Goal: Task Accomplishment & Management: Use online tool/utility

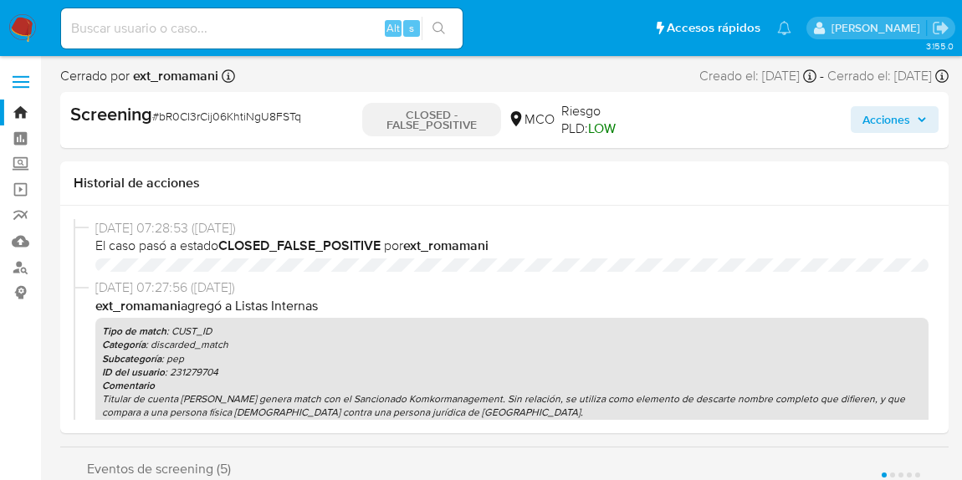
select select "10"
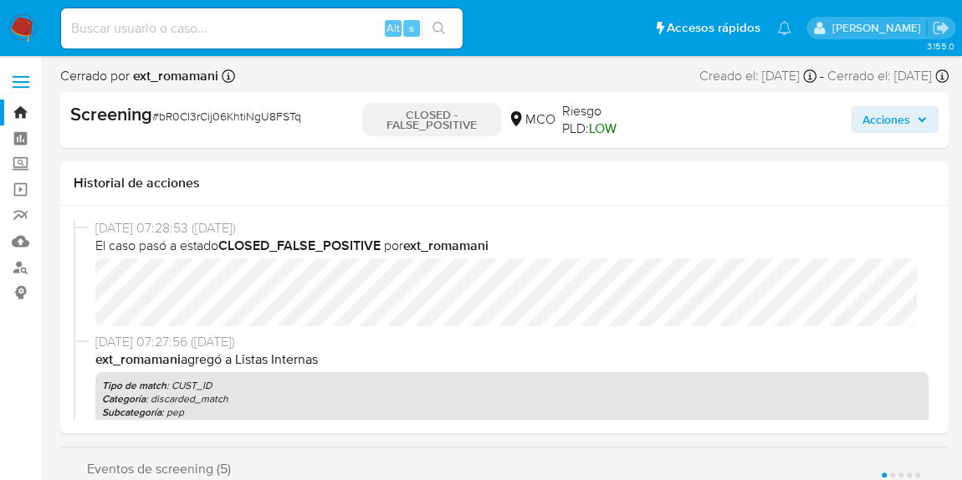
scroll to position [706, 0]
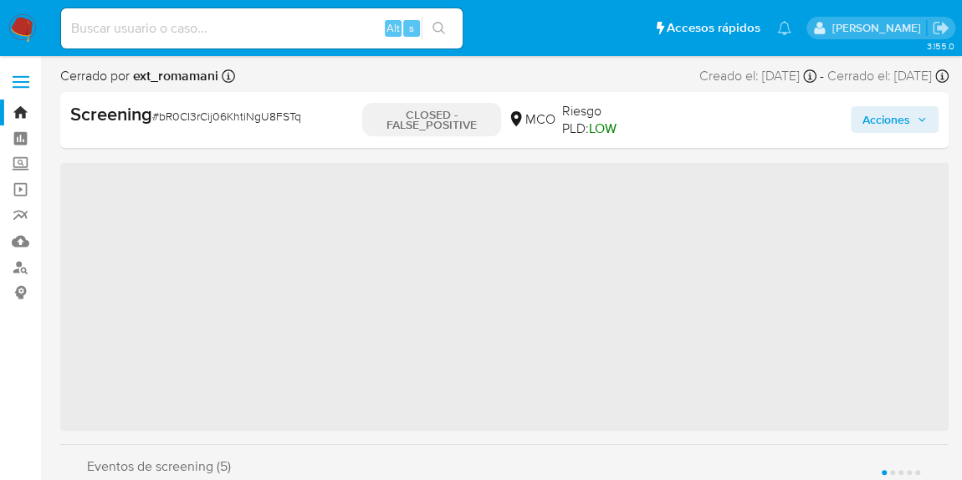
scroll to position [706, 0]
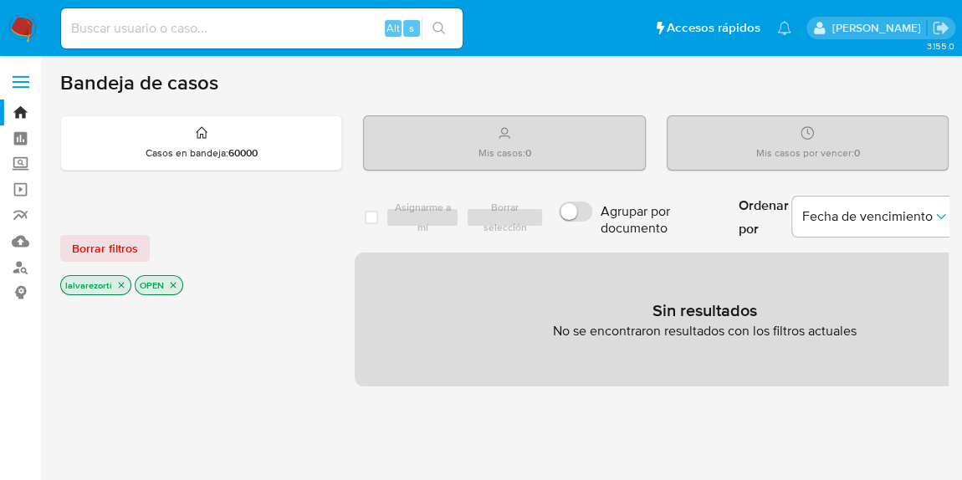
click at [120, 280] on icon "close-filter" at bounding box center [121, 285] width 10 height 10
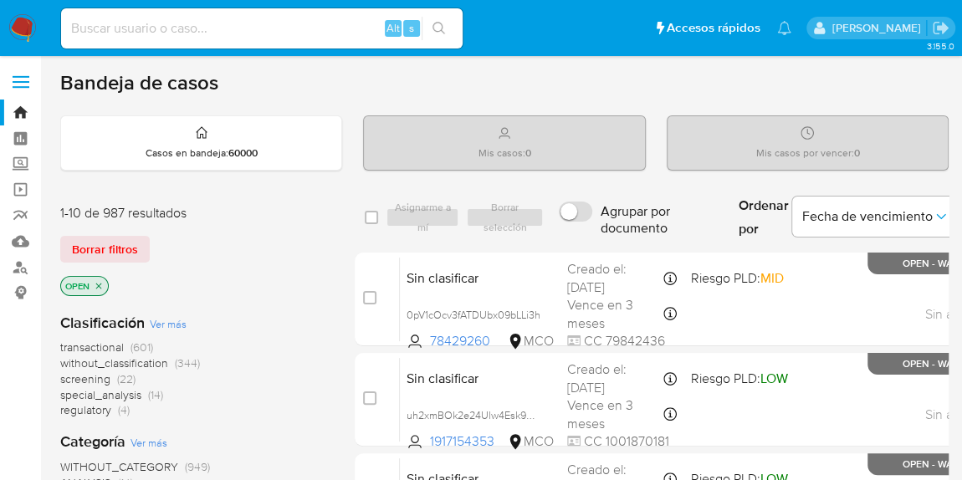
click at [105, 284] on p "OPEN" at bounding box center [84, 286] width 47 height 18
click at [100, 281] on icon "close-filter" at bounding box center [99, 286] width 10 height 10
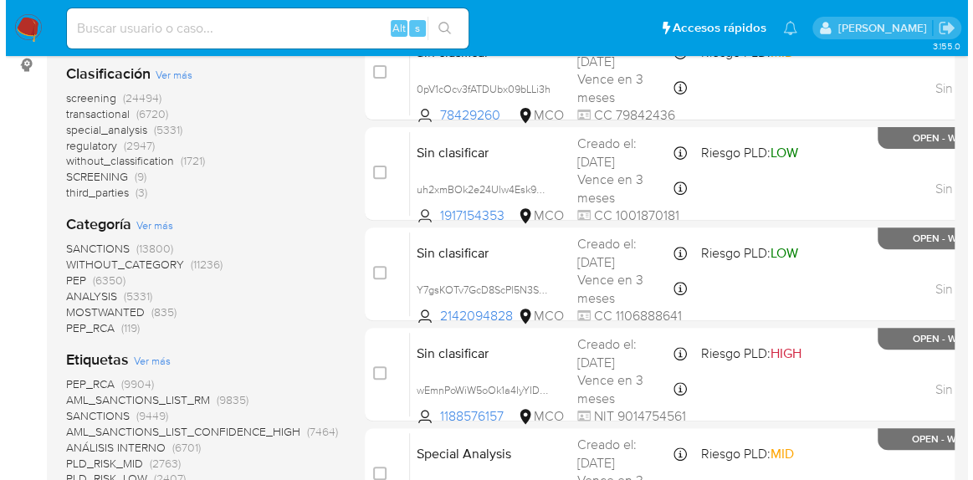
scroll to position [380, 0]
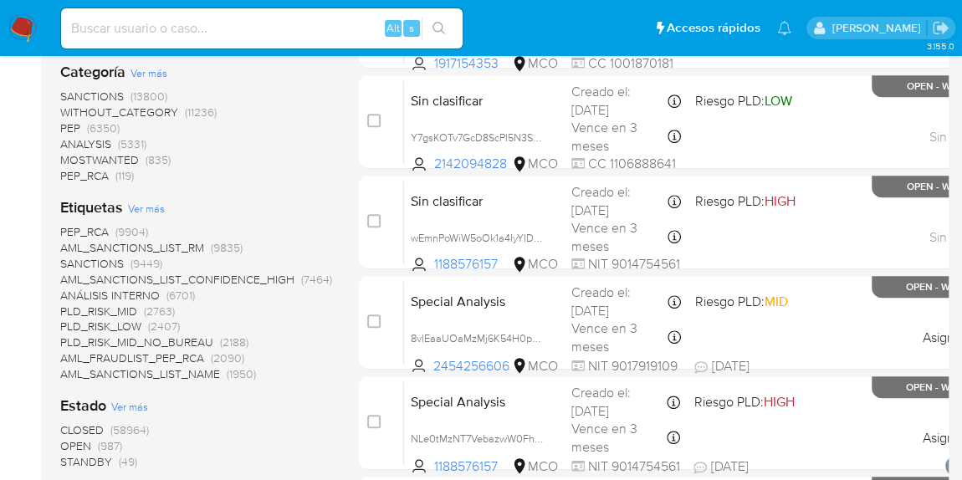
click at [149, 205] on span "Ver más" at bounding box center [146, 208] width 37 height 15
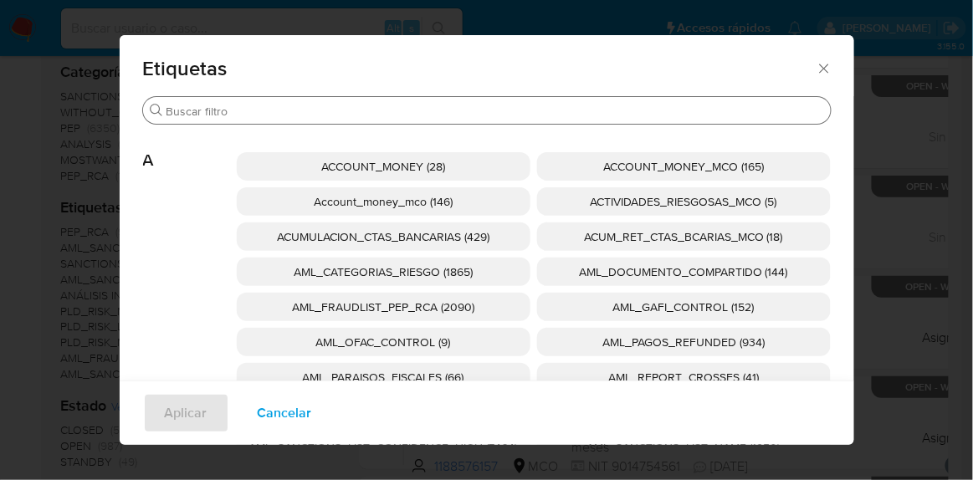
click at [280, 110] on input "Buscar" at bounding box center [494, 111] width 657 height 15
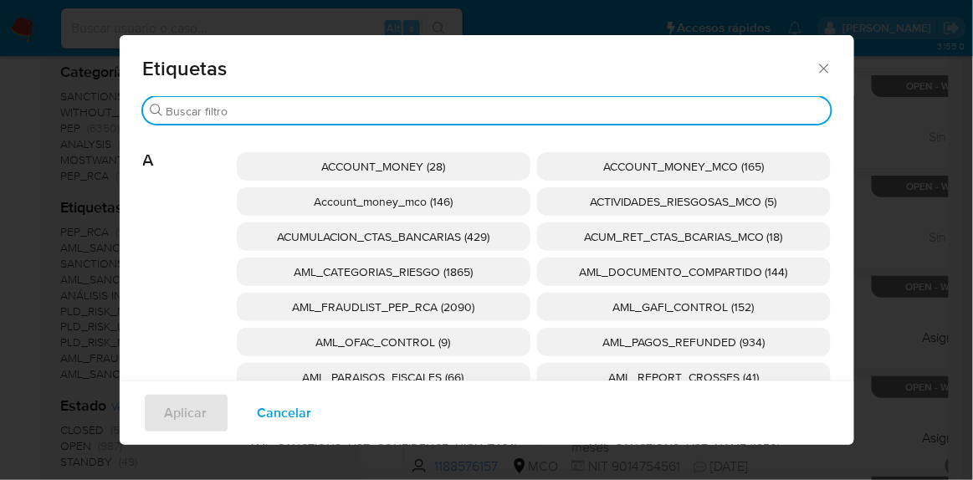
type input "g"
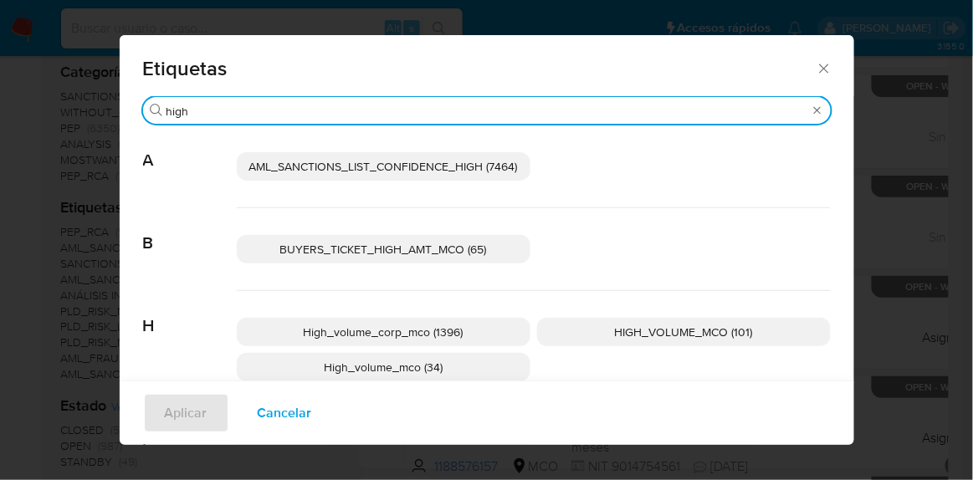
type input "high"
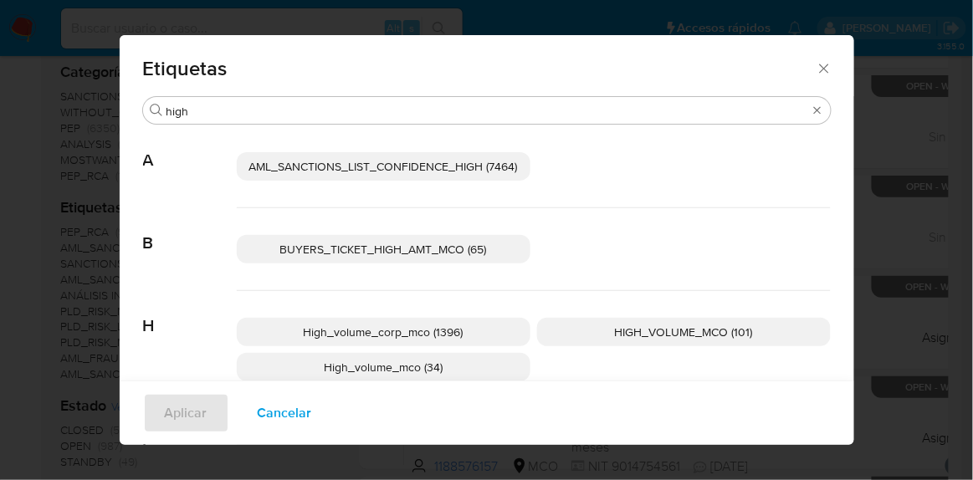
click at [464, 370] on p "High_volume_mco (34)" at bounding box center [384, 367] width 294 height 28
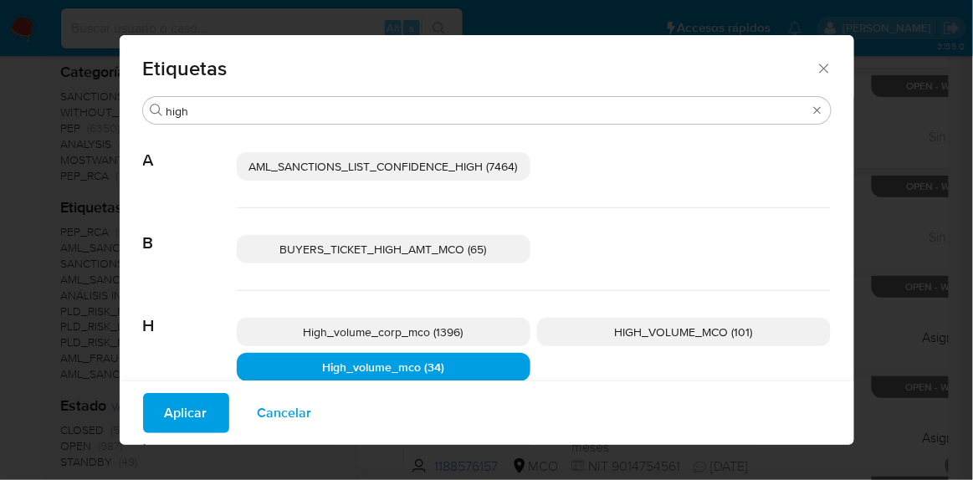
click at [615, 333] on span "HIGH_VOLUME_MCO (101)" at bounding box center [684, 332] width 138 height 17
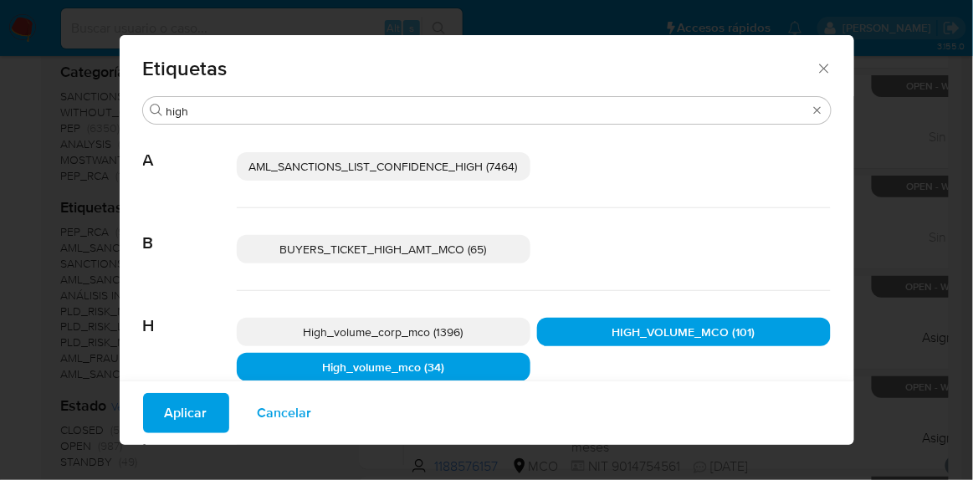
click at [194, 421] on span "Aplicar" at bounding box center [186, 413] width 43 height 37
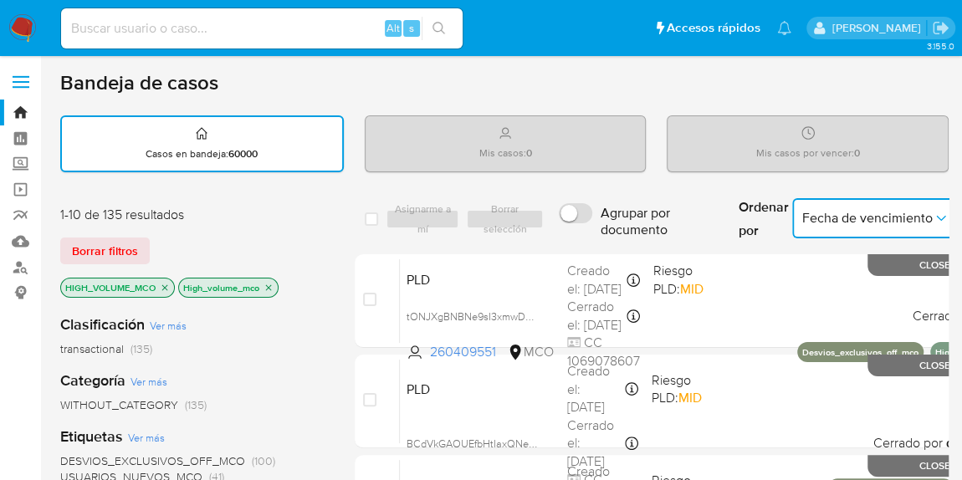
click at [802, 224] on span "Fecha de vencimiento" at bounding box center [867, 218] width 130 height 17
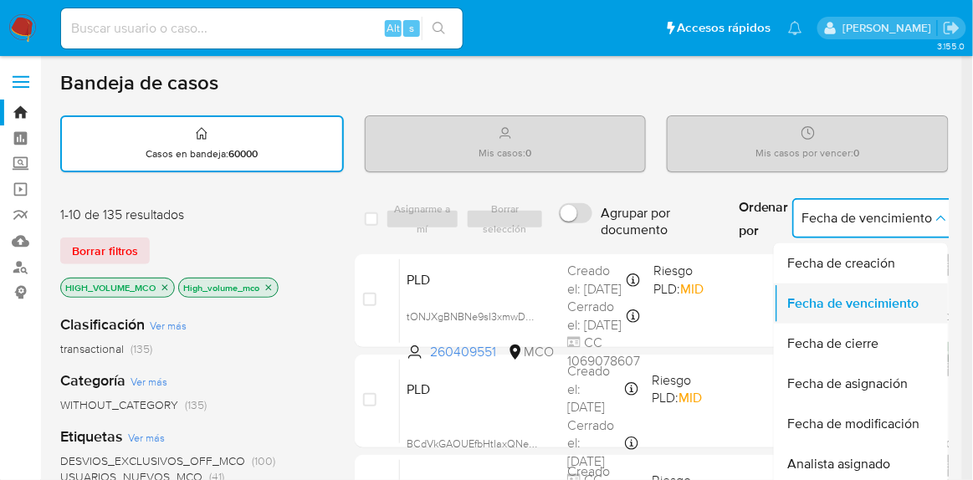
click at [883, 298] on span "Fecha de vencimiento" at bounding box center [852, 303] width 131 height 17
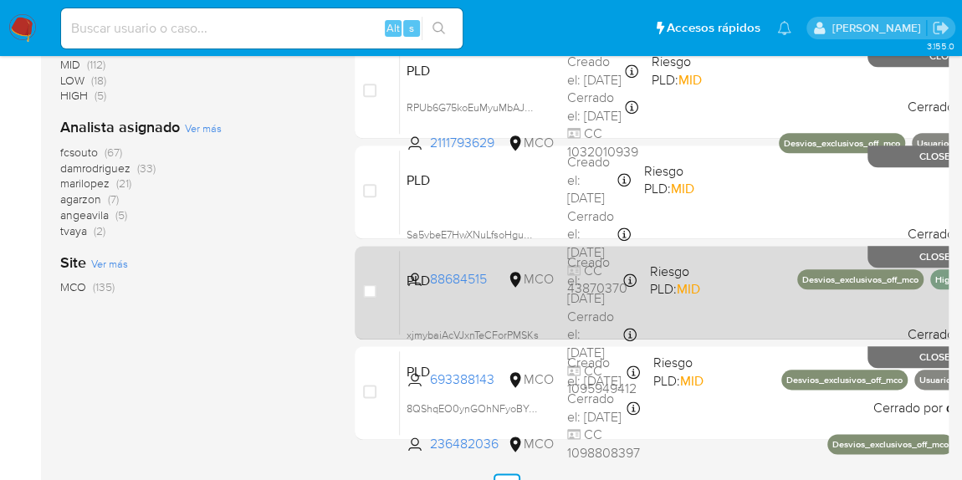
scroll to position [840, 0]
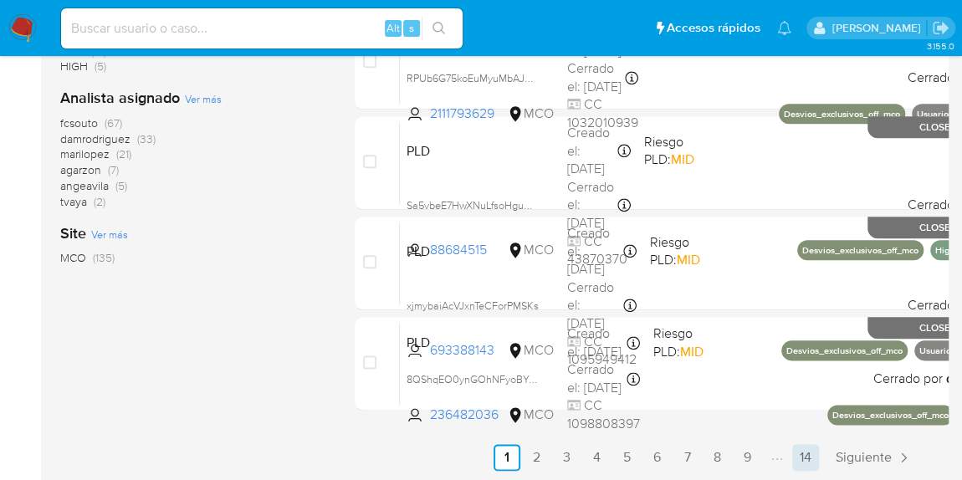
click at [799, 452] on link "14" at bounding box center [805, 457] width 27 height 27
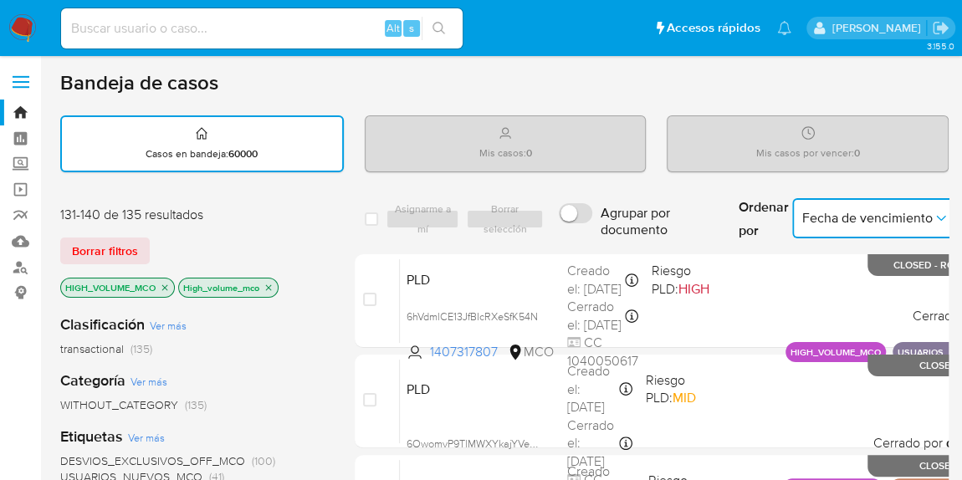
click at [813, 215] on span "Fecha de vencimiento" at bounding box center [867, 218] width 130 height 17
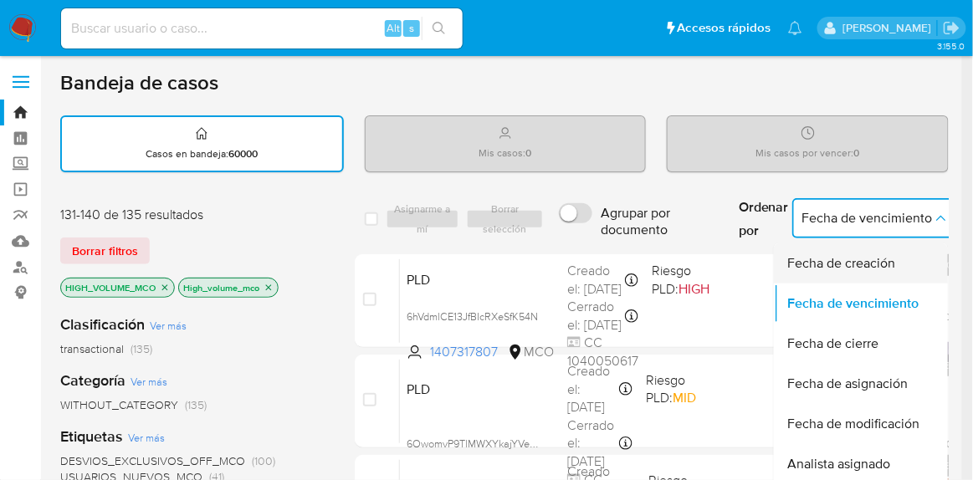
click at [805, 255] on span "Fecha de creación" at bounding box center [841, 263] width 108 height 17
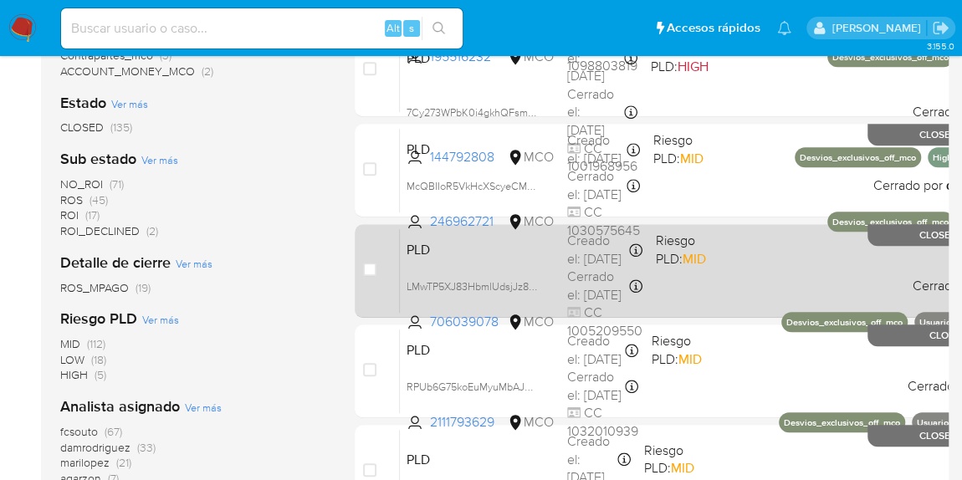
scroll to position [840, 0]
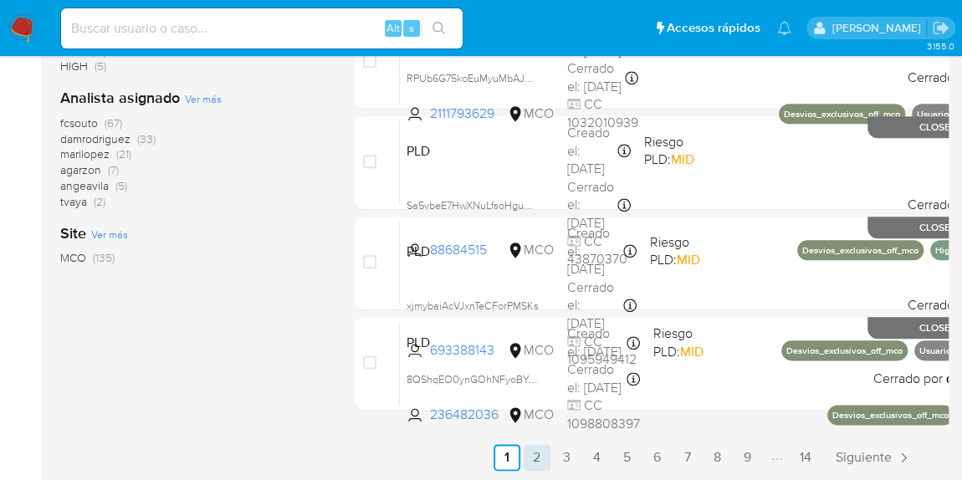
click at [532, 450] on link "2" at bounding box center [536, 457] width 27 height 27
